Goal: Book appointment/travel/reservation

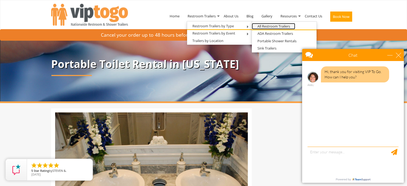
click at [274, 25] on link "All Restroom Trailers" at bounding box center [273, 26] width 43 height 7
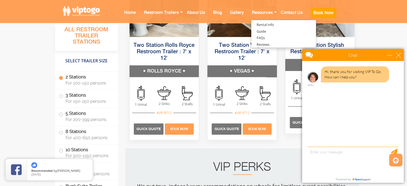
scroll to position [447, 0]
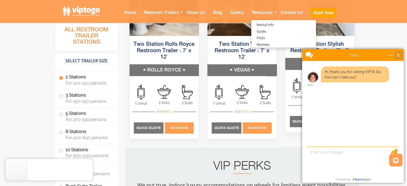
click at [400, 56] on div "close" at bounding box center [398, 54] width 5 height 5
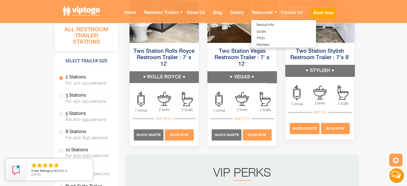
scroll to position [440, 0]
click at [302, 130] on span "Quick Quote" at bounding box center [305, 128] width 24 height 4
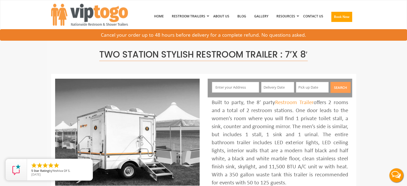
click at [225, 83] on input "text" at bounding box center [235, 87] width 47 height 11
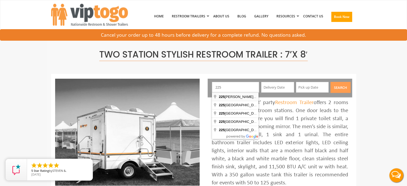
drag, startPoint x: 225, startPoint y: 83, endPoint x: 230, endPoint y: 96, distance: 14.1
click at [230, 96] on body "Toggle navigation VIPTOGO Home Restroom Trailers Restroom Trailers by Type All …" at bounding box center [203, 93] width 407 height 186
type input "[STREET_ADDRESS][PERSON_NAME]"
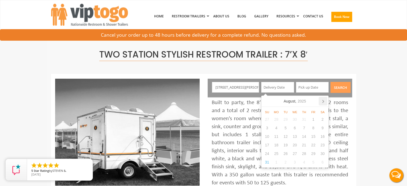
click at [324, 101] on icon at bounding box center [323, 101] width 9 height 9
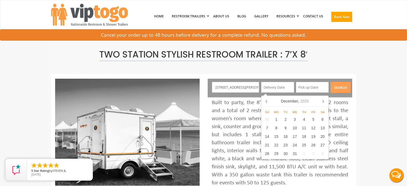
click at [324, 101] on icon at bounding box center [323, 101] width 9 height 9
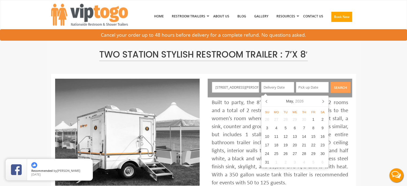
click at [324, 101] on icon at bounding box center [323, 101] width 9 height 9
click at [268, 103] on icon at bounding box center [267, 101] width 9 height 9
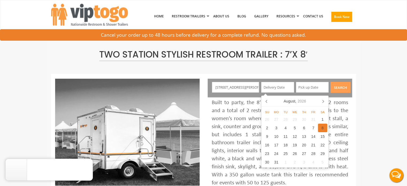
click at [323, 130] on div "8" at bounding box center [322, 128] width 9 height 9
type input "08/08/2026"
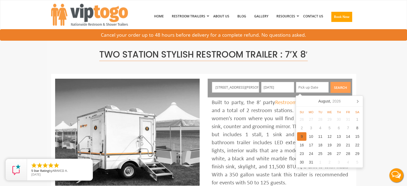
click at [302, 137] on div "9" at bounding box center [301, 136] width 9 height 9
type input "08/09/2026"
click at [345, 84] on button "Search" at bounding box center [341, 87] width 20 height 11
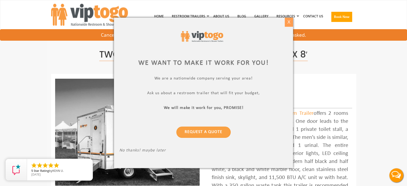
click at [288, 21] on div "X" at bounding box center [289, 22] width 8 height 9
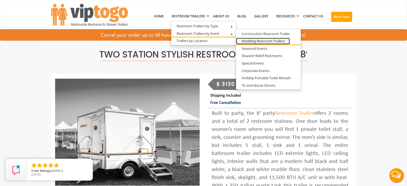
click at [263, 43] on link "Wedding Restroom Trailers" at bounding box center [263, 41] width 54 height 7
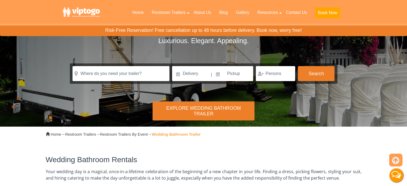
scroll to position [35, 0]
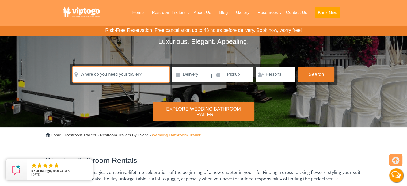
click at [141, 71] on input "text" at bounding box center [121, 74] width 97 height 15
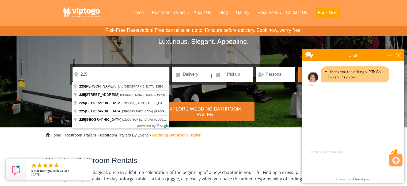
type input "225 Sidelinger Rd, Union, ME, USA"
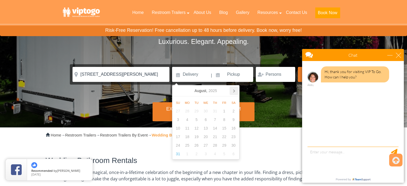
click at [232, 94] on icon at bounding box center [234, 90] width 9 height 9
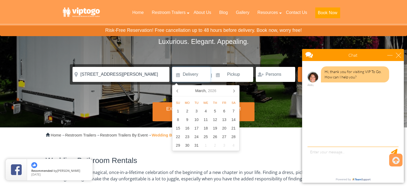
click at [232, 94] on icon at bounding box center [234, 90] width 9 height 9
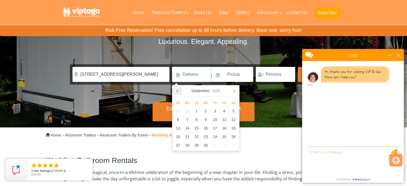
click at [177, 92] on icon at bounding box center [177, 91] width 1 height 3
click at [227, 121] on div "7" at bounding box center [224, 119] width 9 height 9
type input "08/07/2026"
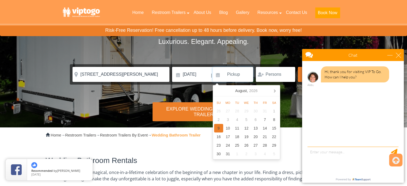
click at [220, 130] on div "9" at bounding box center [218, 128] width 9 height 9
type input "08/09/2026"
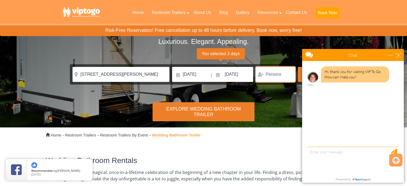
click at [282, 77] on input "number" at bounding box center [275, 74] width 39 height 15
type input "70"
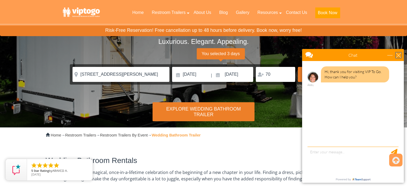
click at [396, 56] on div "close" at bounding box center [398, 54] width 5 height 5
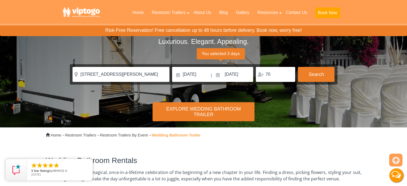
scroll to position [0, 0]
click at [313, 78] on button "Search" at bounding box center [316, 74] width 37 height 14
